Goal: Task Accomplishment & Management: Manage account settings

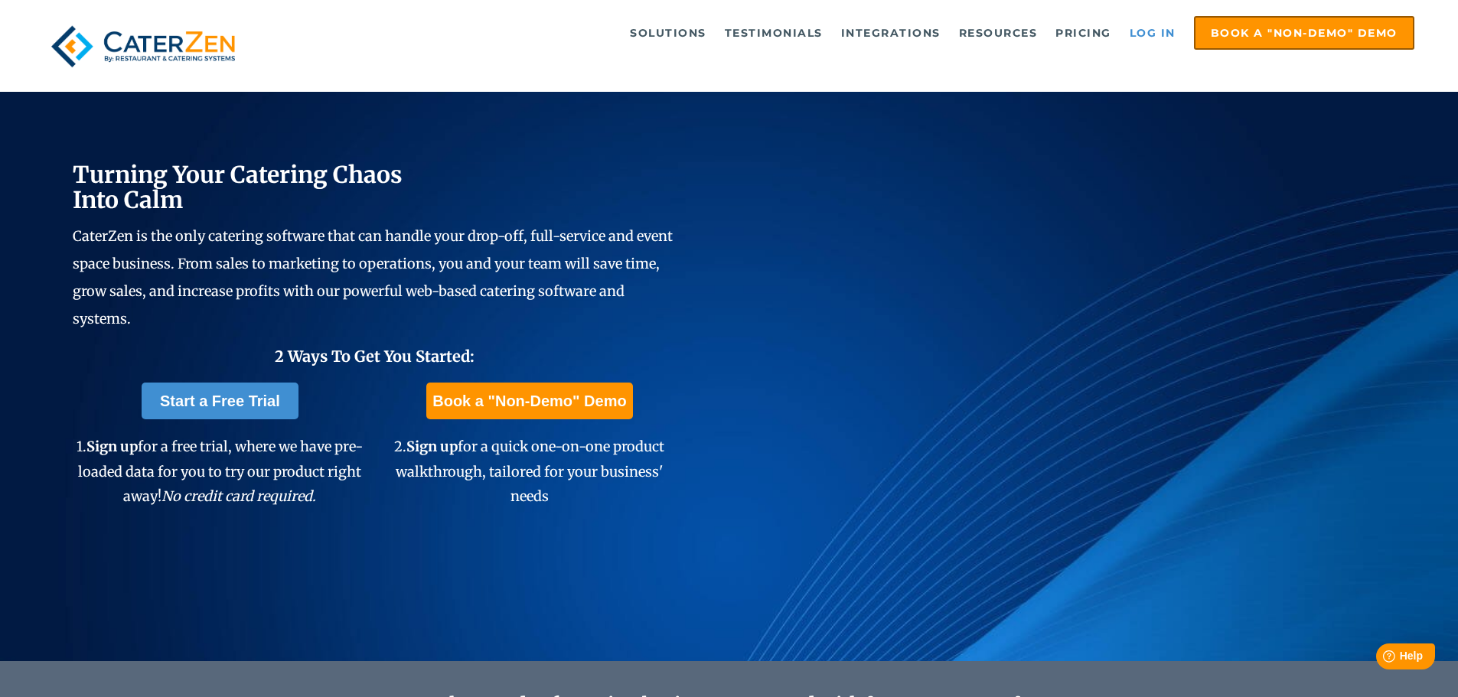
click at [1156, 37] on link "Log in" at bounding box center [1152, 33] width 61 height 31
click at [1138, 27] on link "Log in" at bounding box center [1152, 33] width 61 height 31
click at [1158, 32] on link "Log in" at bounding box center [1152, 33] width 61 height 31
